Goal: Task Accomplishment & Management: Use online tool/utility

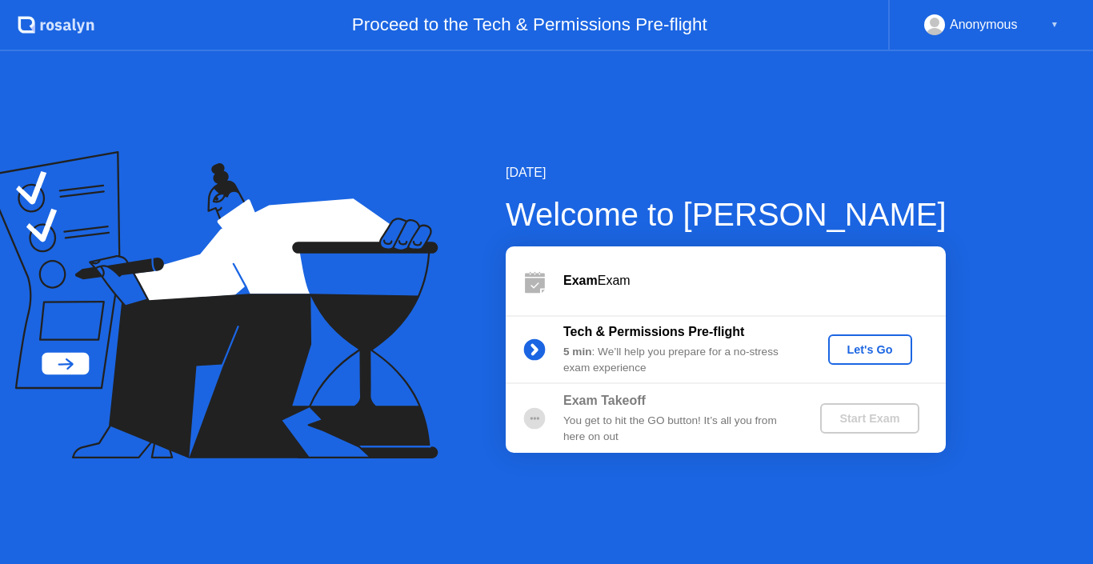
click at [850, 359] on button "Let's Go" at bounding box center [870, 349] width 84 height 30
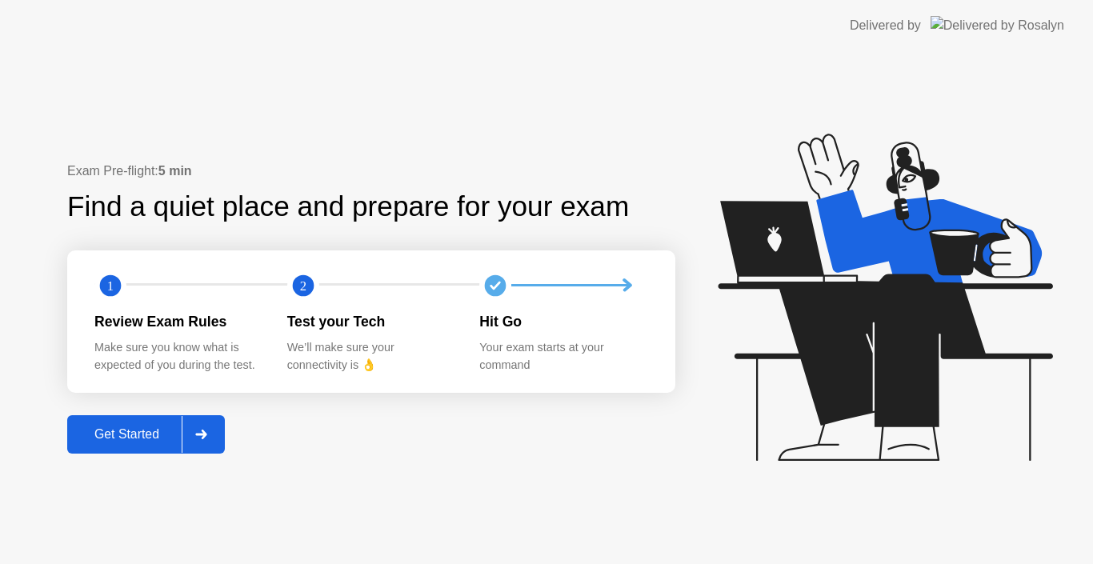
click at [196, 433] on div at bounding box center [201, 434] width 38 height 37
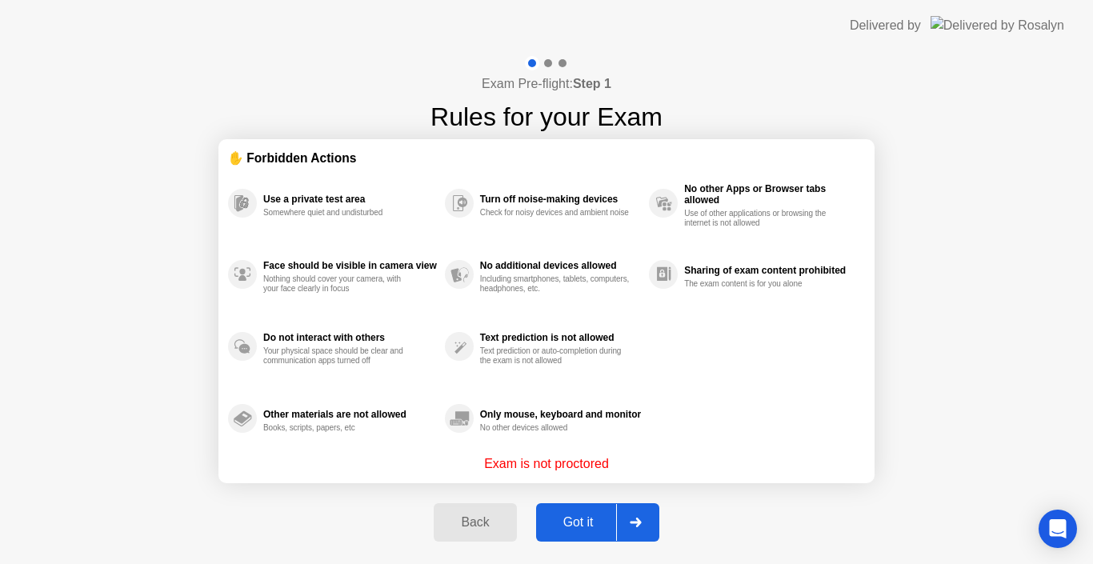
click at [566, 516] on div "Got it" at bounding box center [578, 522] width 75 height 14
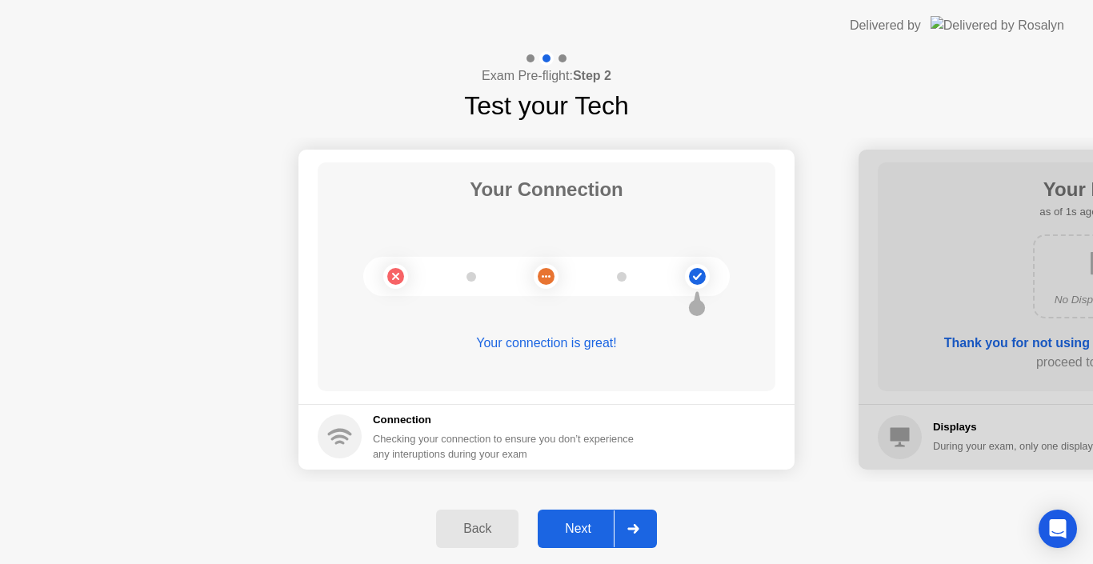
click at [642, 528] on div at bounding box center [633, 528] width 38 height 37
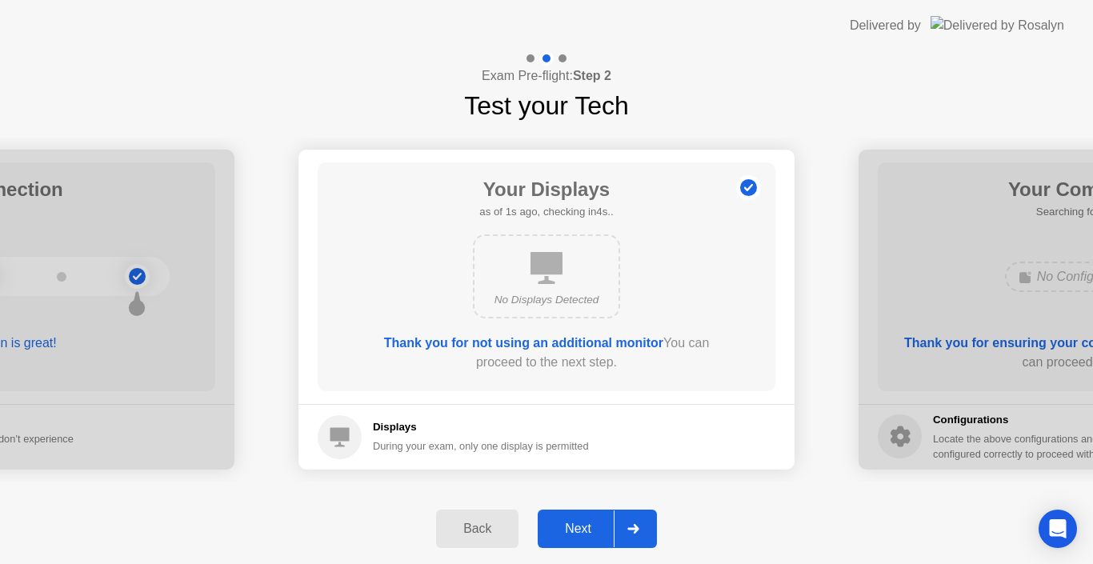
click at [642, 528] on div at bounding box center [633, 528] width 38 height 37
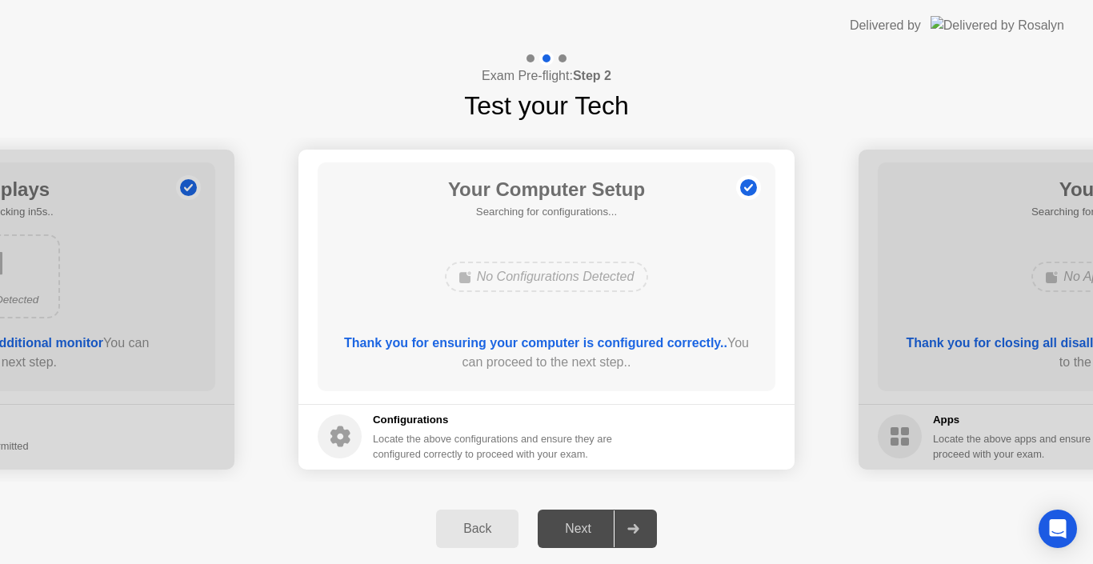
click at [635, 534] on div at bounding box center [633, 528] width 38 height 37
click at [593, 231] on div "Your Computer Setup Searching for configurations... No Configurations Detected …" at bounding box center [547, 276] width 458 height 229
click at [588, 533] on div "Next" at bounding box center [577, 529] width 71 height 14
click at [642, 526] on div at bounding box center [633, 528] width 38 height 37
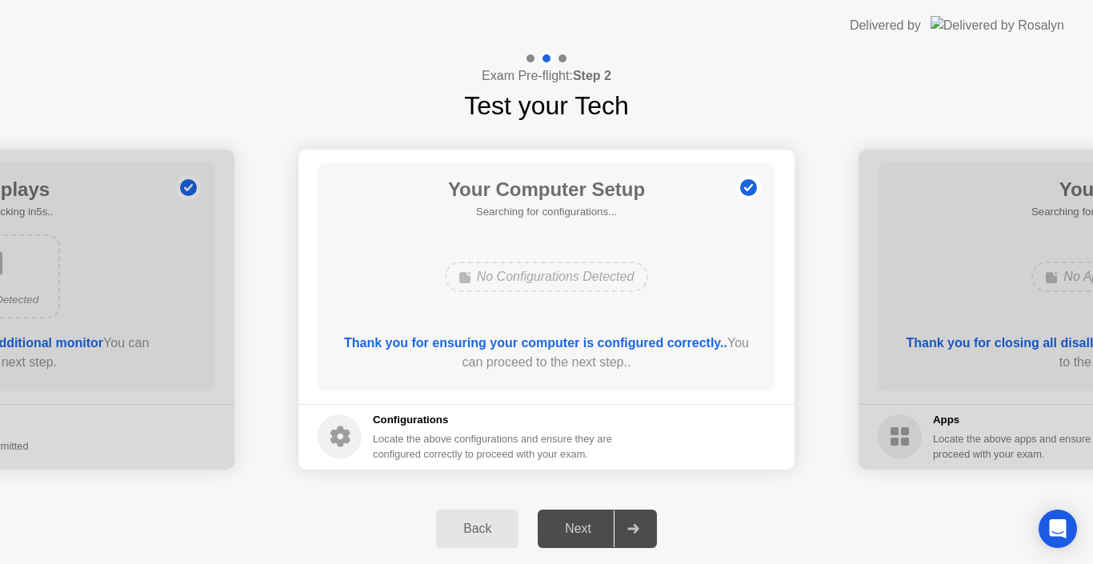
click at [958, 277] on div at bounding box center [1106, 310] width 496 height 320
click at [642, 540] on div at bounding box center [633, 528] width 38 height 37
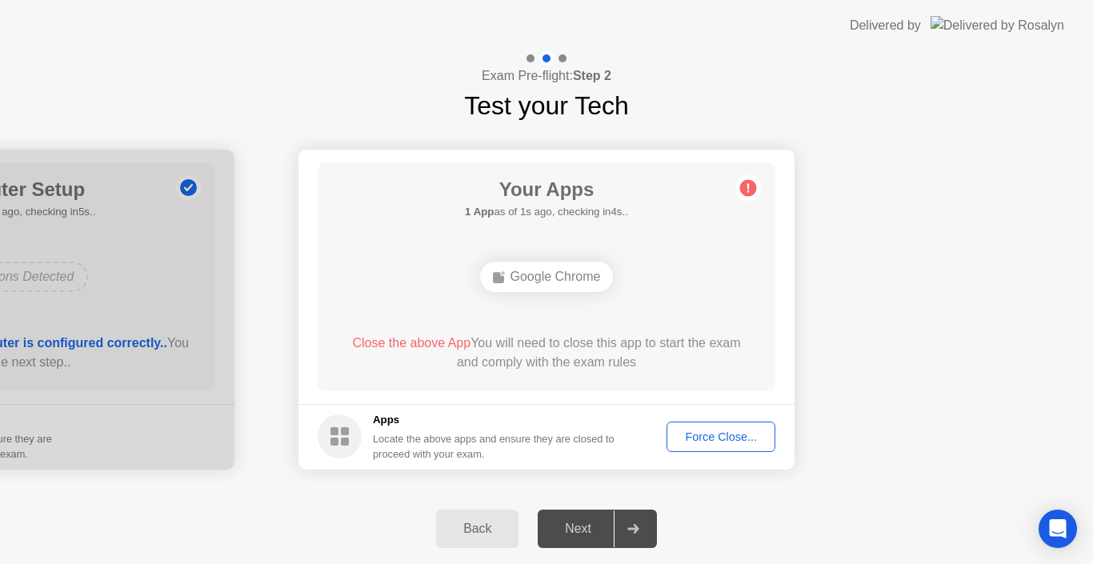
click at [739, 430] on div "Force Close..." at bounding box center [721, 436] width 98 height 13
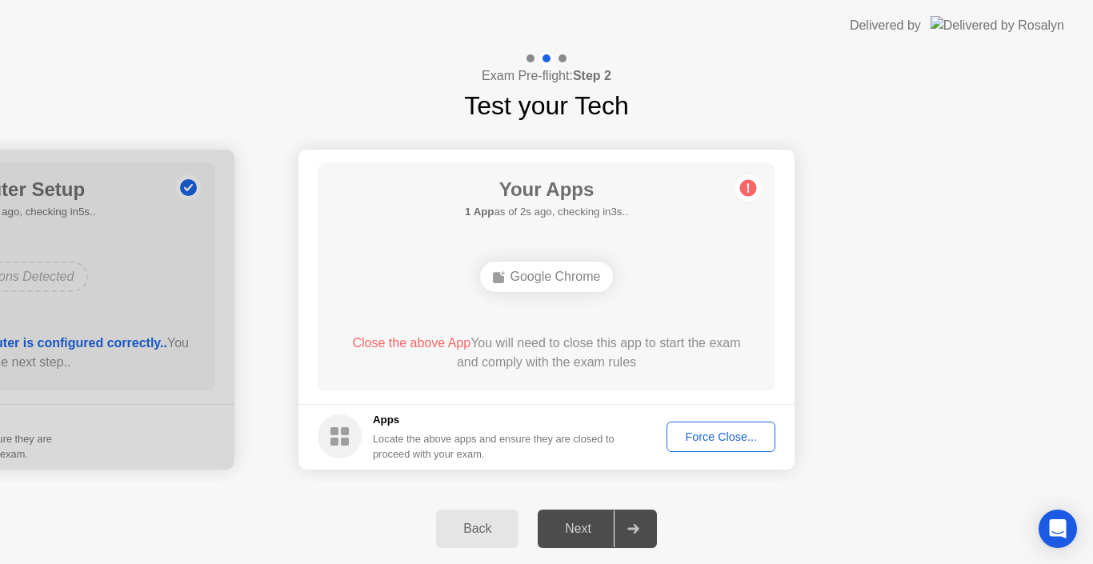
click at [642, 528] on div at bounding box center [633, 528] width 38 height 37
click at [630, 528] on icon at bounding box center [632, 529] width 11 height 10
click at [639, 533] on icon at bounding box center [633, 529] width 12 height 10
click at [718, 435] on div "Force Close..." at bounding box center [721, 436] width 98 height 13
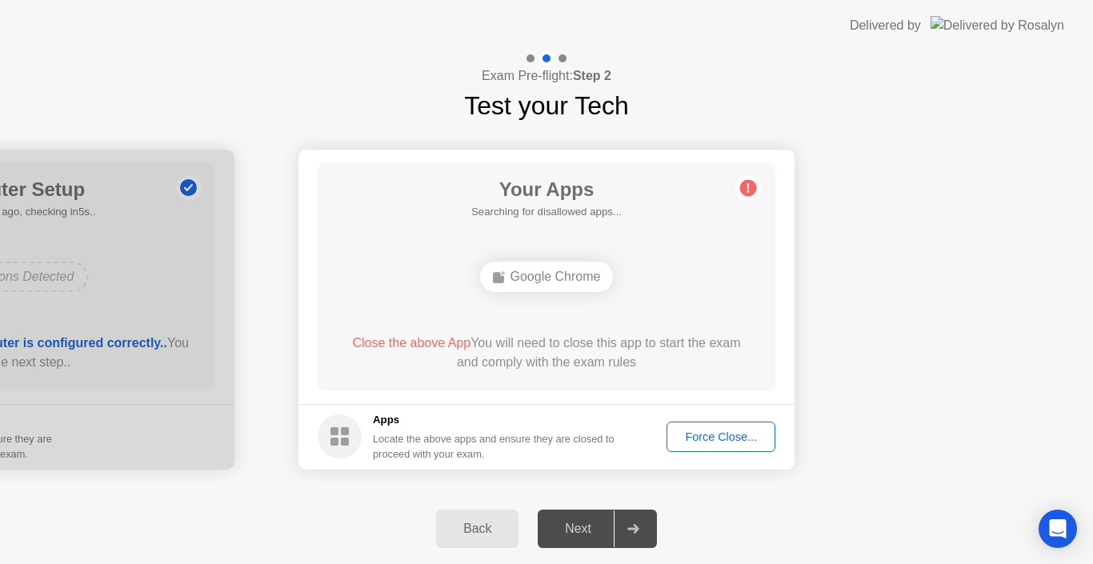
click at [612, 529] on div "Next" at bounding box center [577, 529] width 71 height 14
click at [630, 529] on icon at bounding box center [632, 529] width 11 height 10
click at [586, 527] on div "Next" at bounding box center [577, 529] width 71 height 14
click at [757, 182] on icon at bounding box center [748, 188] width 26 height 26
click at [714, 434] on div "Force Close..." at bounding box center [721, 436] width 98 height 13
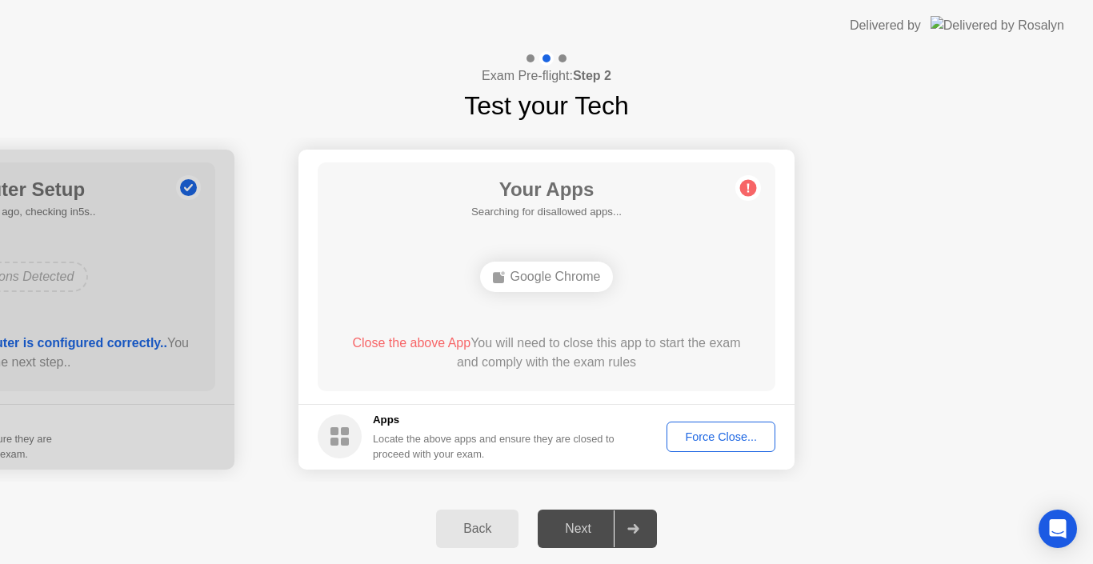
click at [717, 430] on div "Force Close..." at bounding box center [721, 436] width 98 height 13
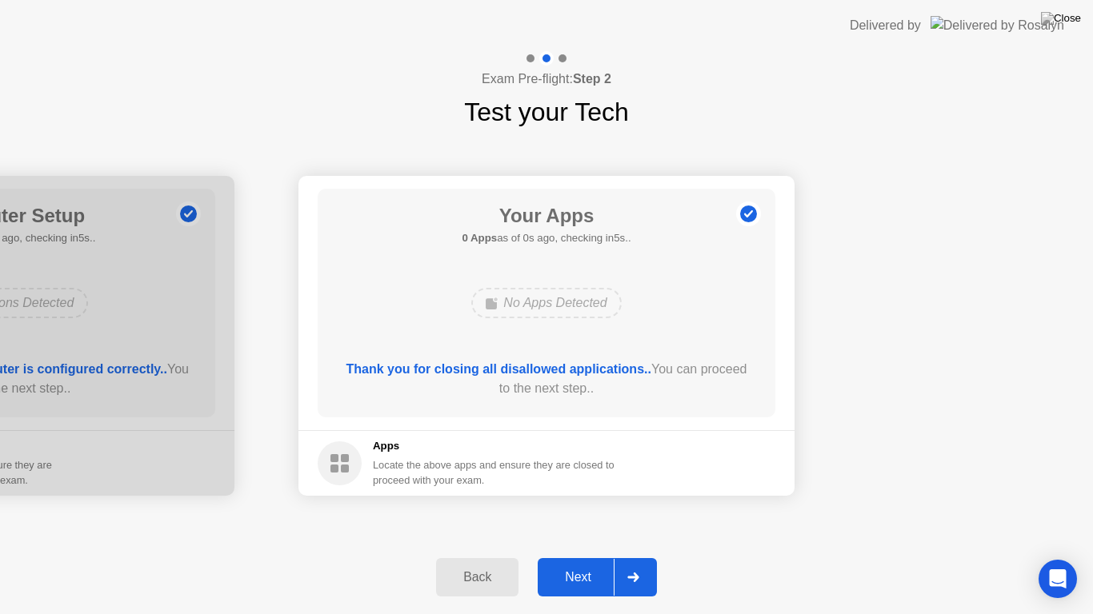
click at [635, 563] on div at bounding box center [633, 577] width 38 height 37
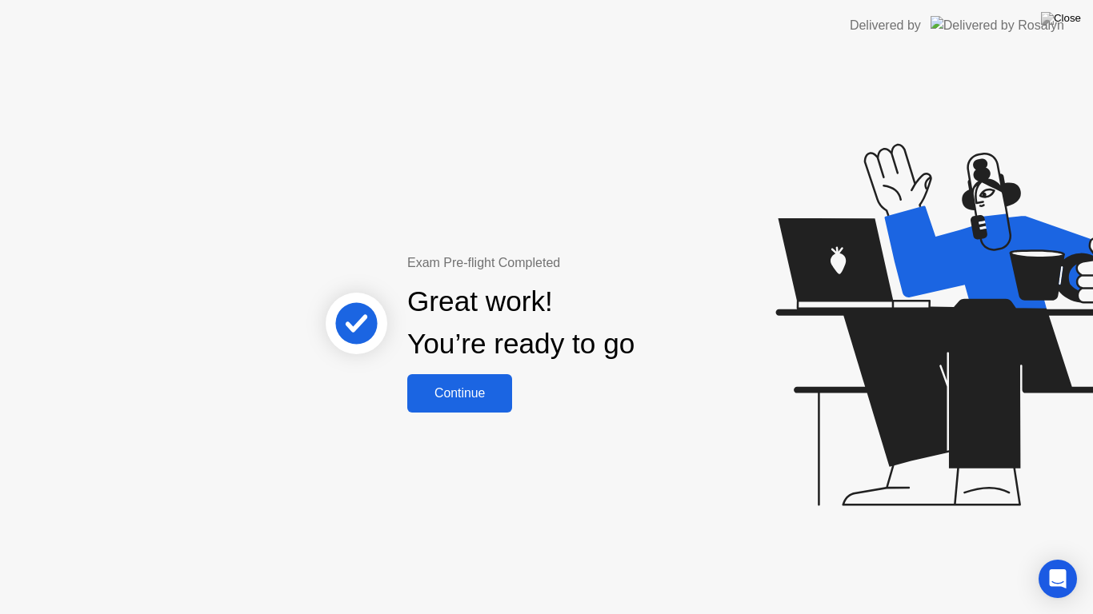
click at [487, 399] on div "Continue" at bounding box center [459, 393] width 95 height 14
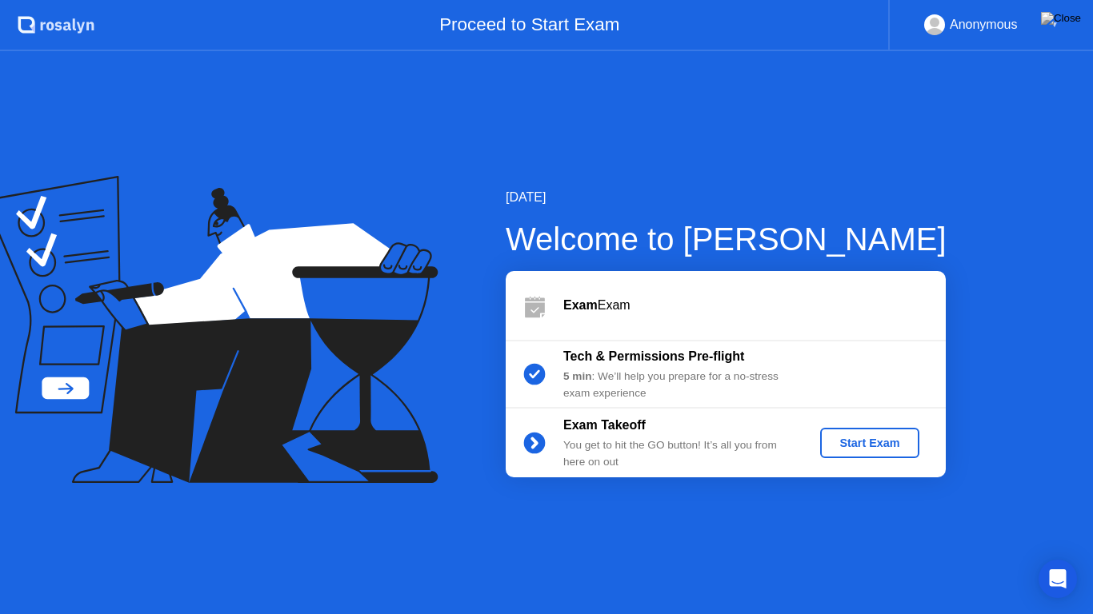
click at [865, 454] on button "Start Exam" at bounding box center [869, 443] width 98 height 30
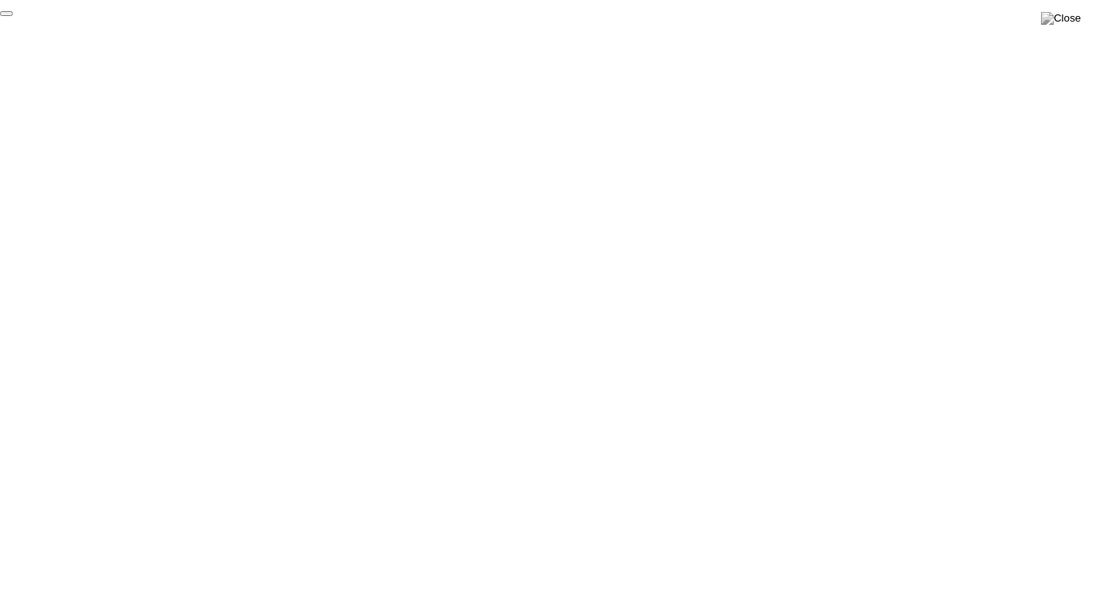
click div "End Proctoring Session"
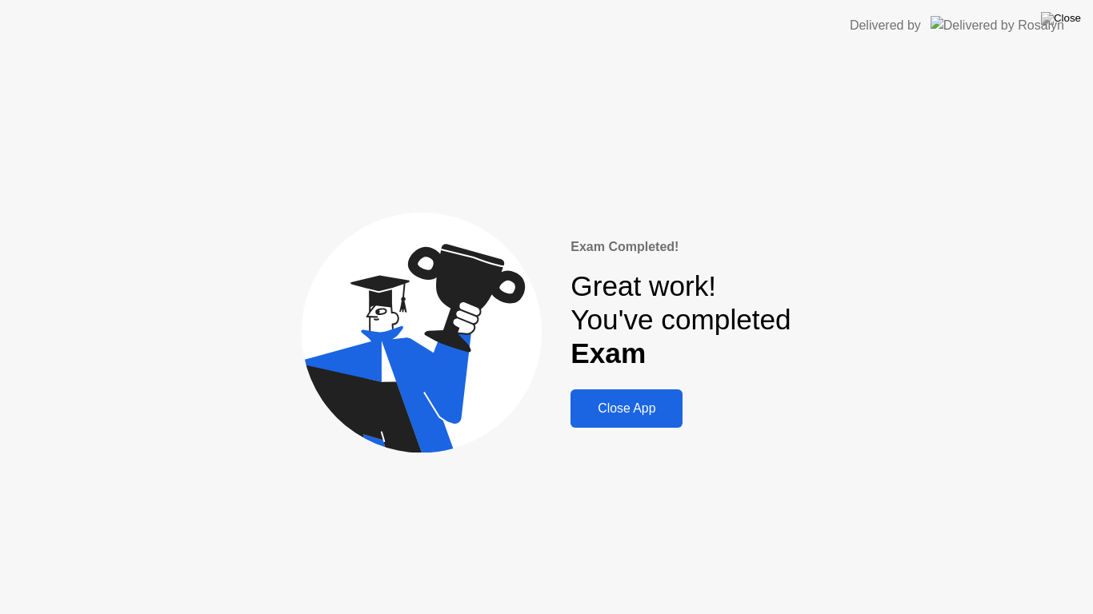
click at [658, 408] on div "Close App" at bounding box center [626, 409] width 102 height 14
